Goal: Task Accomplishment & Management: Manage account settings

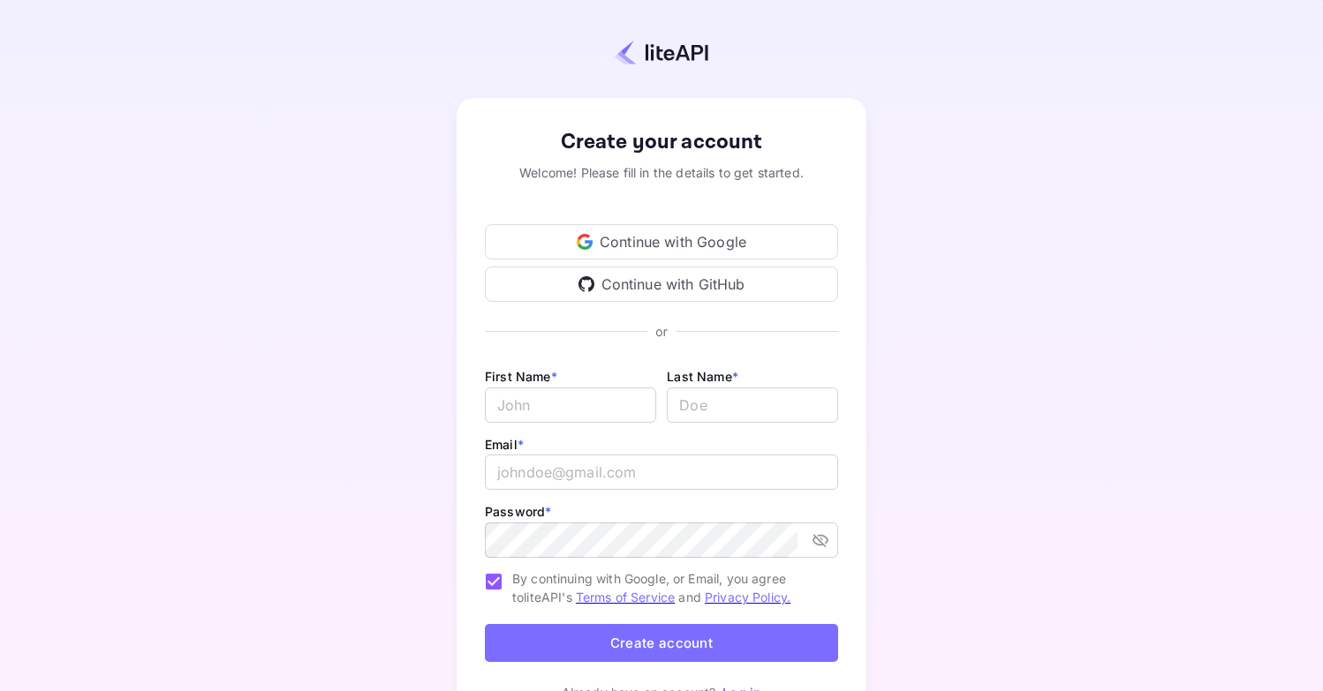
click at [722, 233] on div "Continue with Google" at bounding box center [661, 241] width 353 height 35
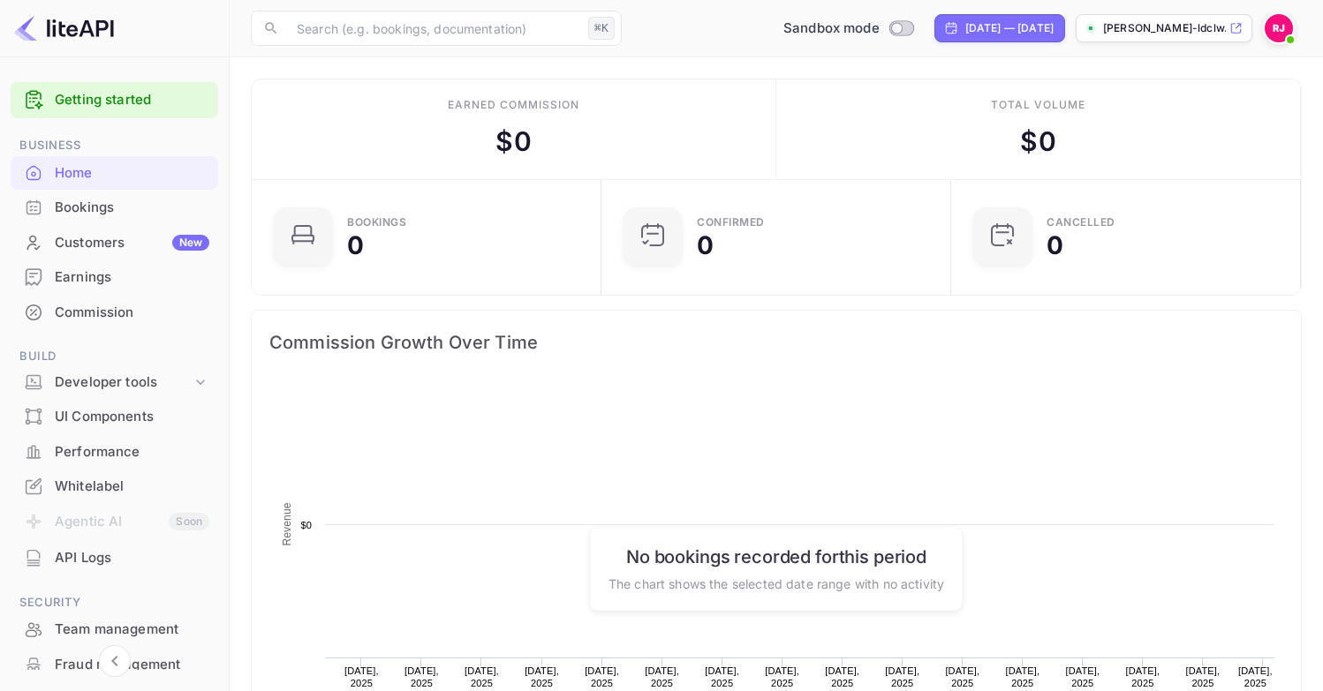
scroll to position [287, 339]
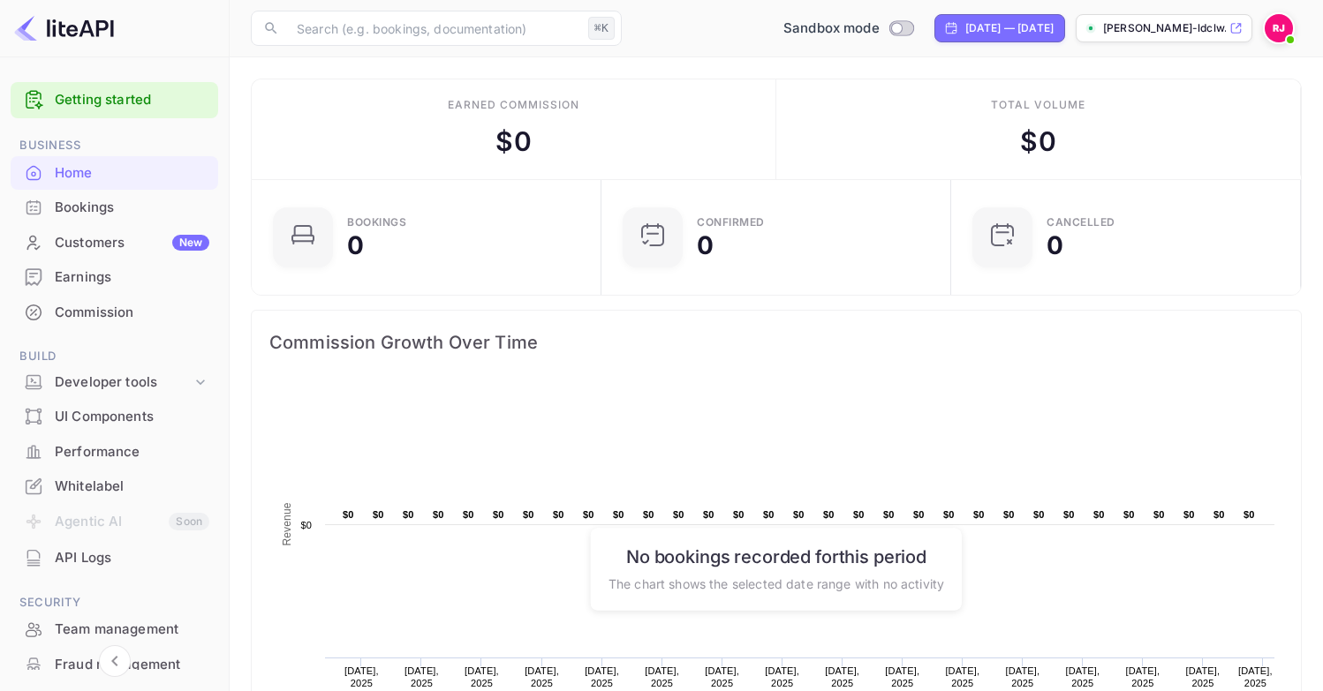
click at [71, 564] on div "API Logs" at bounding box center [132, 558] width 155 height 20
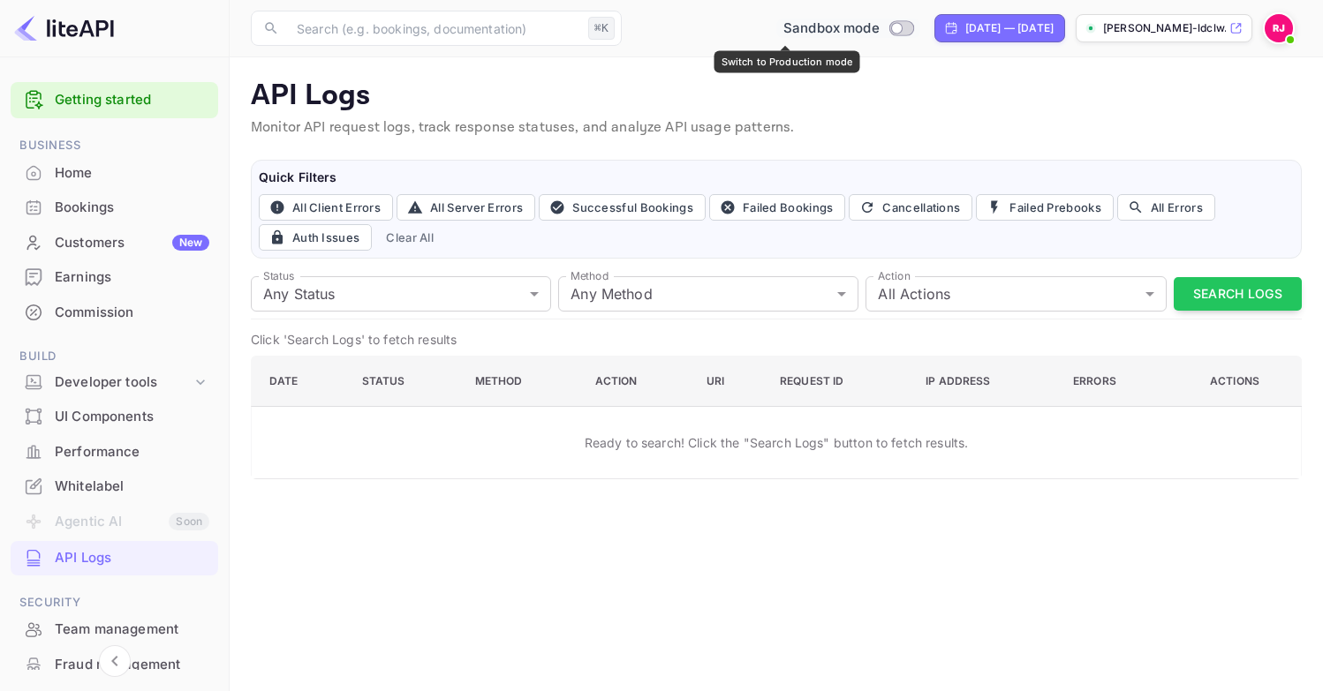
click at [879, 29] on input "Switch to Production mode" at bounding box center [896, 27] width 35 height 11
checkbox input "false"
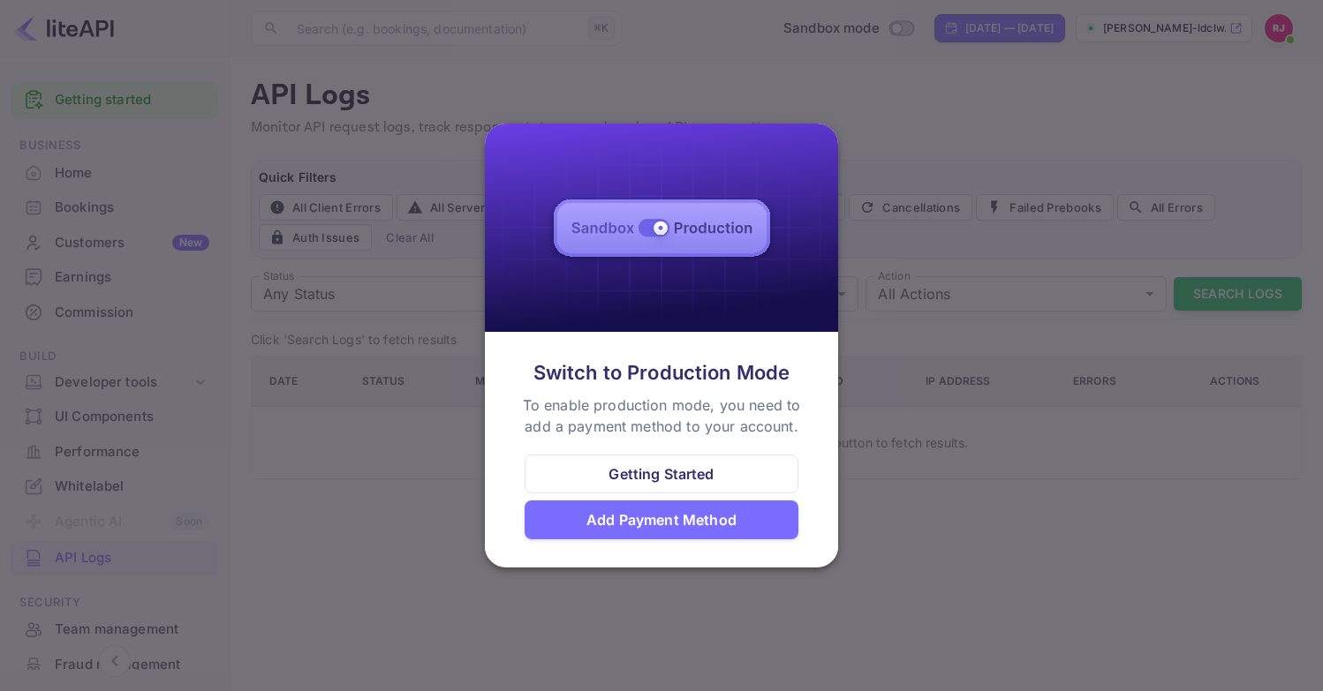
click at [699, 472] on div "Getting Started" at bounding box center [660, 474] width 105 height 21
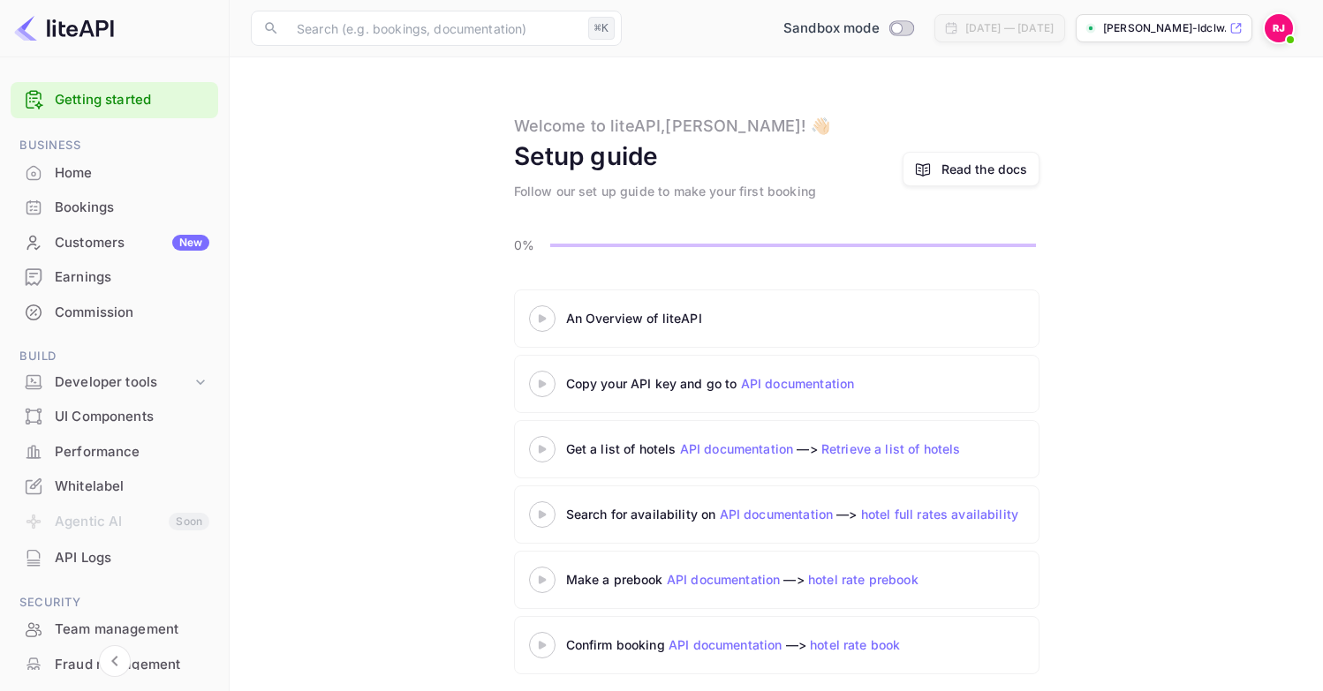
scroll to position [11, 0]
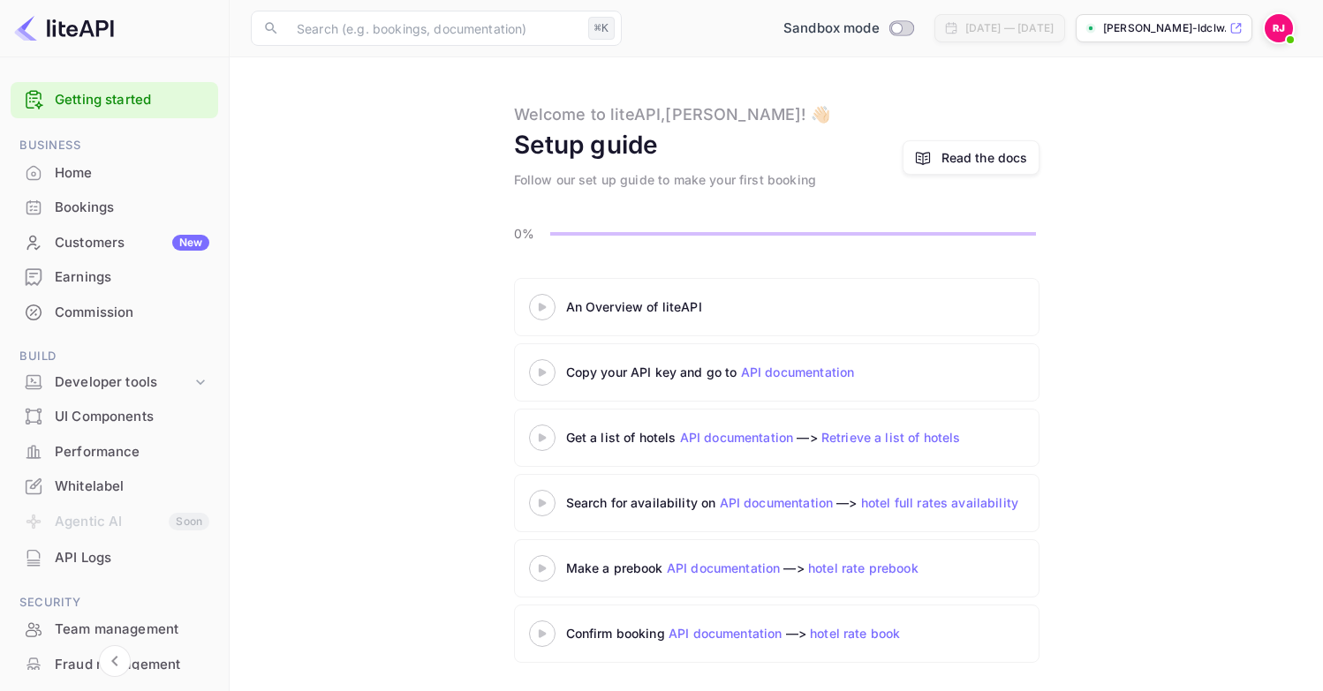
click at [781, 373] on link "API documentation" at bounding box center [798, 372] width 114 height 15
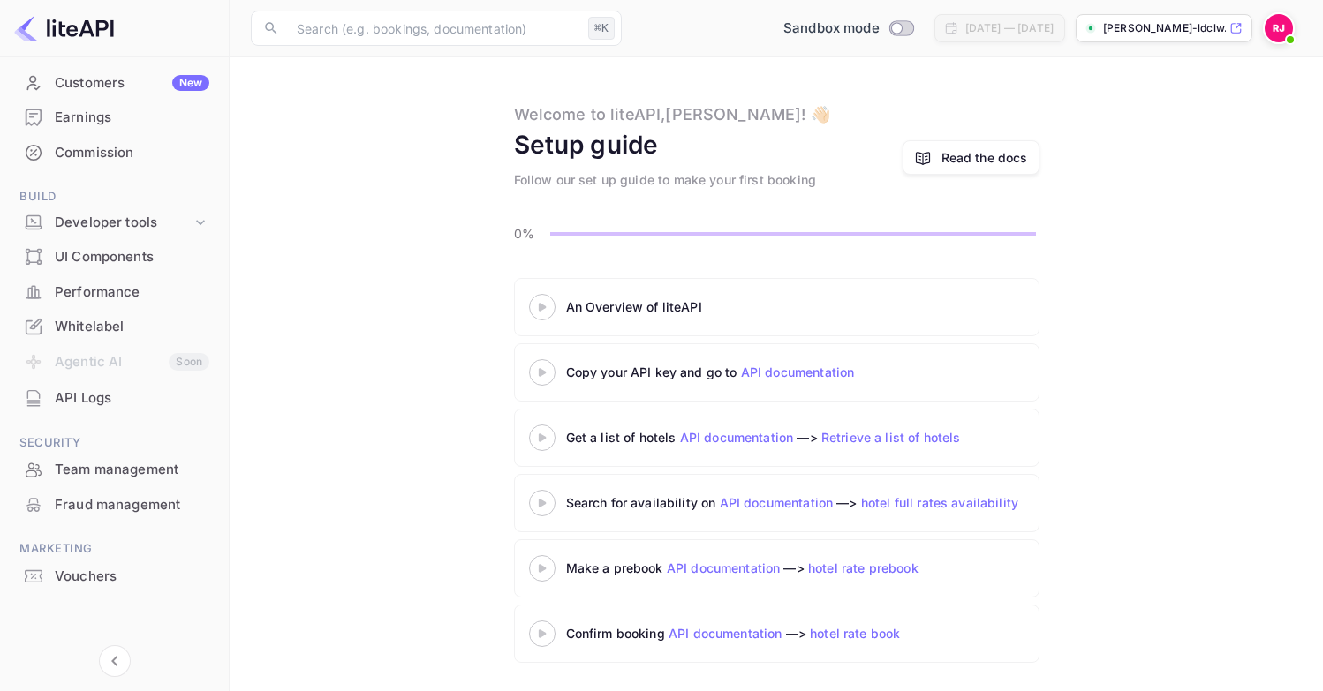
scroll to position [0, 0]
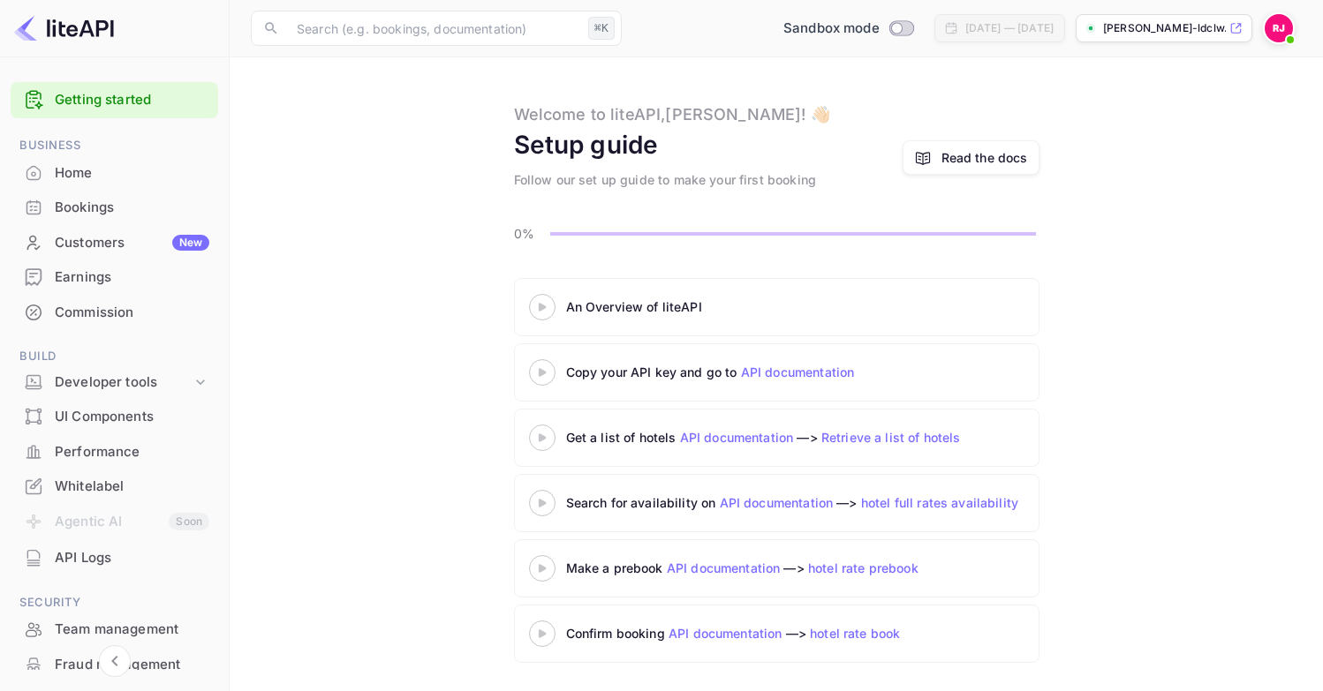
click at [1281, 33] on img at bounding box center [1279, 28] width 28 height 28
click at [1167, 132] on div "Settings" at bounding box center [1193, 139] width 203 height 42
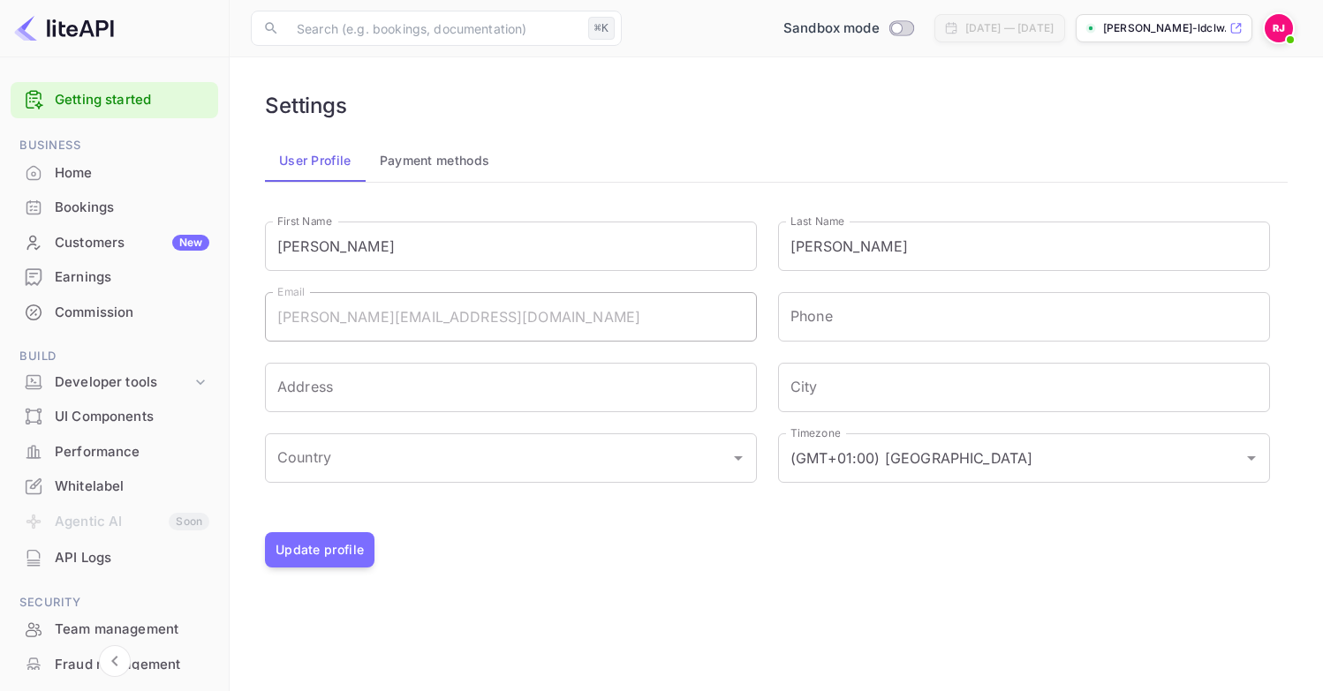
click at [440, 170] on button "Payment methods" at bounding box center [435, 161] width 139 height 42
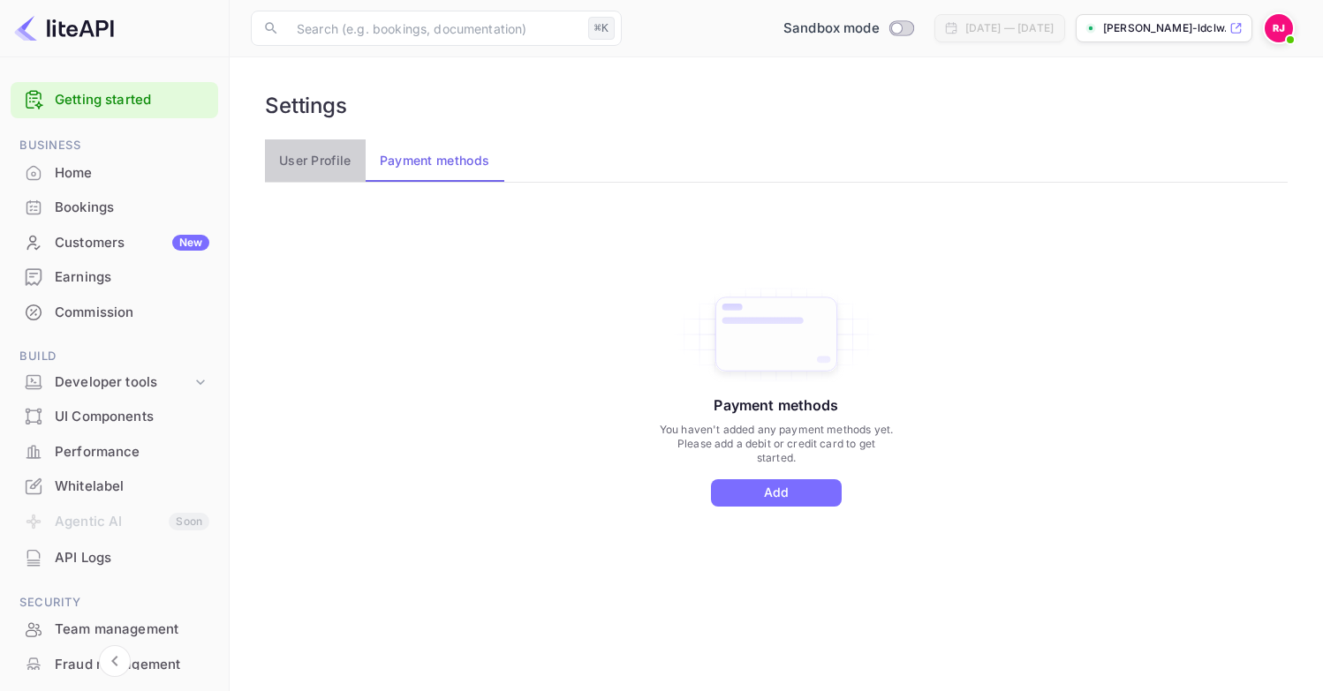
click at [307, 167] on button "User Profile" at bounding box center [315, 161] width 101 height 42
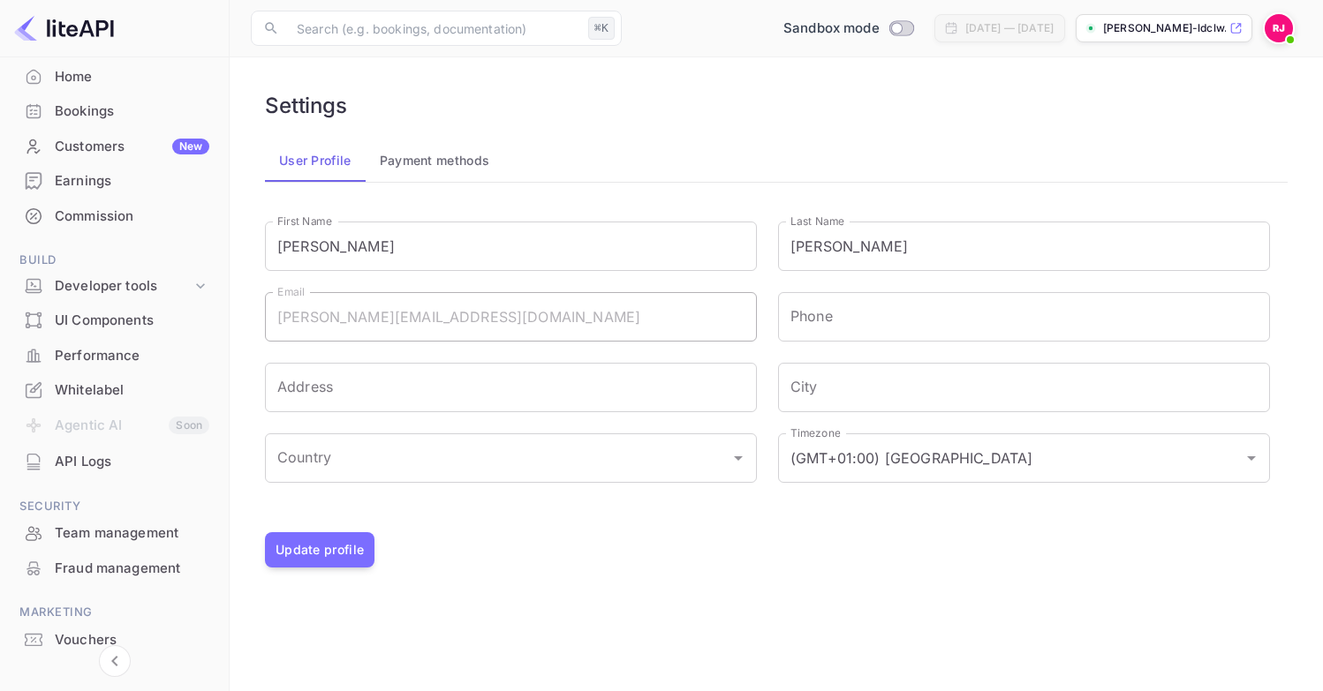
scroll to position [160, 0]
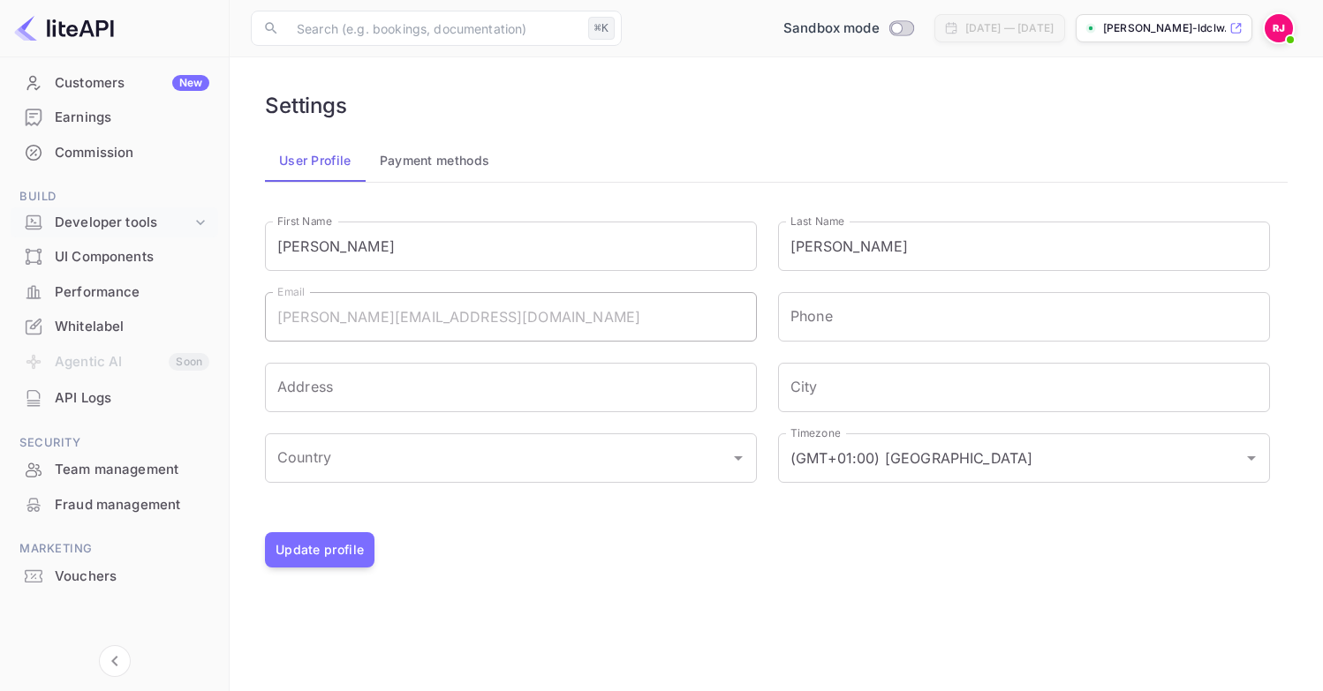
click at [125, 225] on div "Developer tools" at bounding box center [123, 223] width 137 height 20
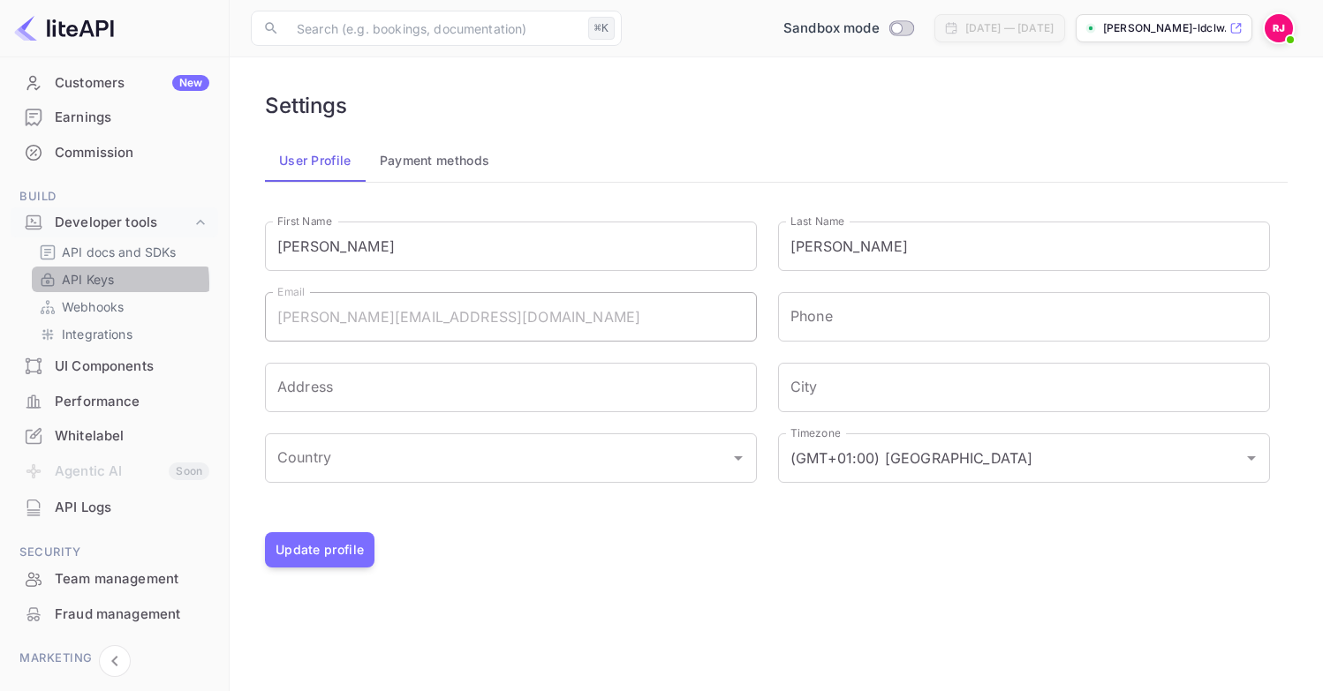
click at [86, 283] on p "API Keys" at bounding box center [88, 279] width 52 height 19
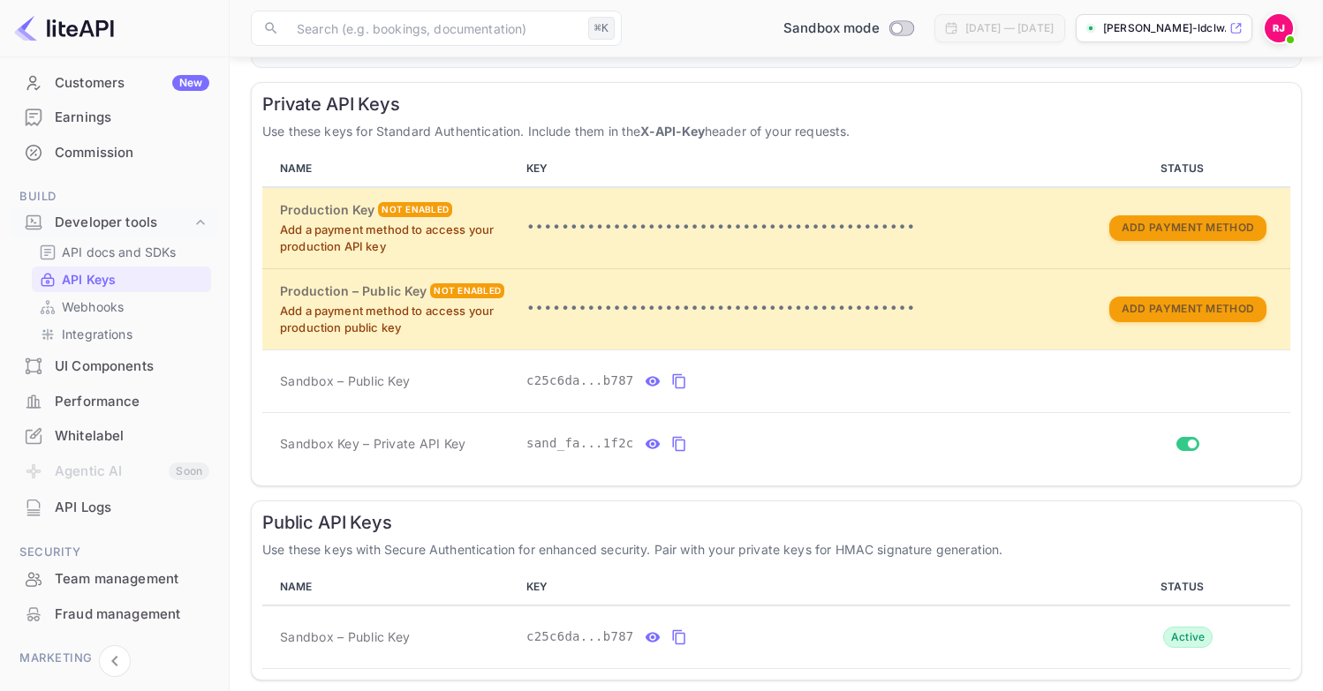
scroll to position [293, 0]
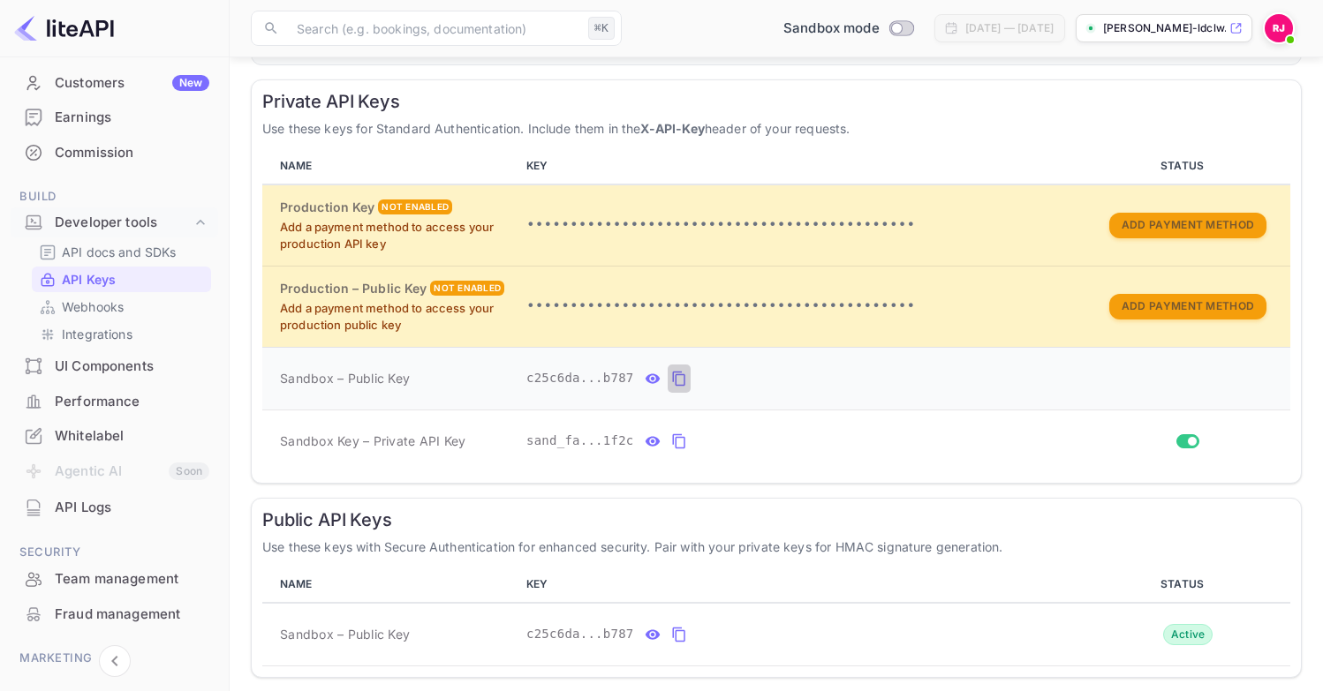
click at [676, 377] on icon "private api keys table" at bounding box center [679, 378] width 16 height 21
click at [682, 447] on icon "private api keys table" at bounding box center [679, 441] width 16 height 21
